Goal: Browse casually: Explore the website without a specific task or goal

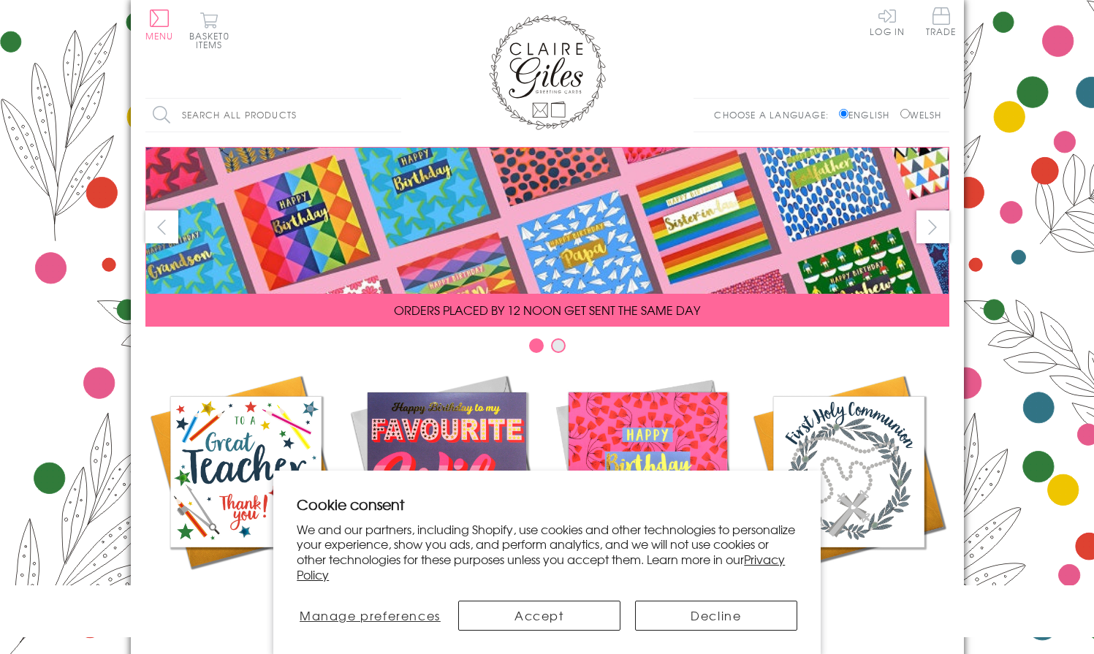
scroll to position [625, 0]
